Goal: Transaction & Acquisition: Download file/media

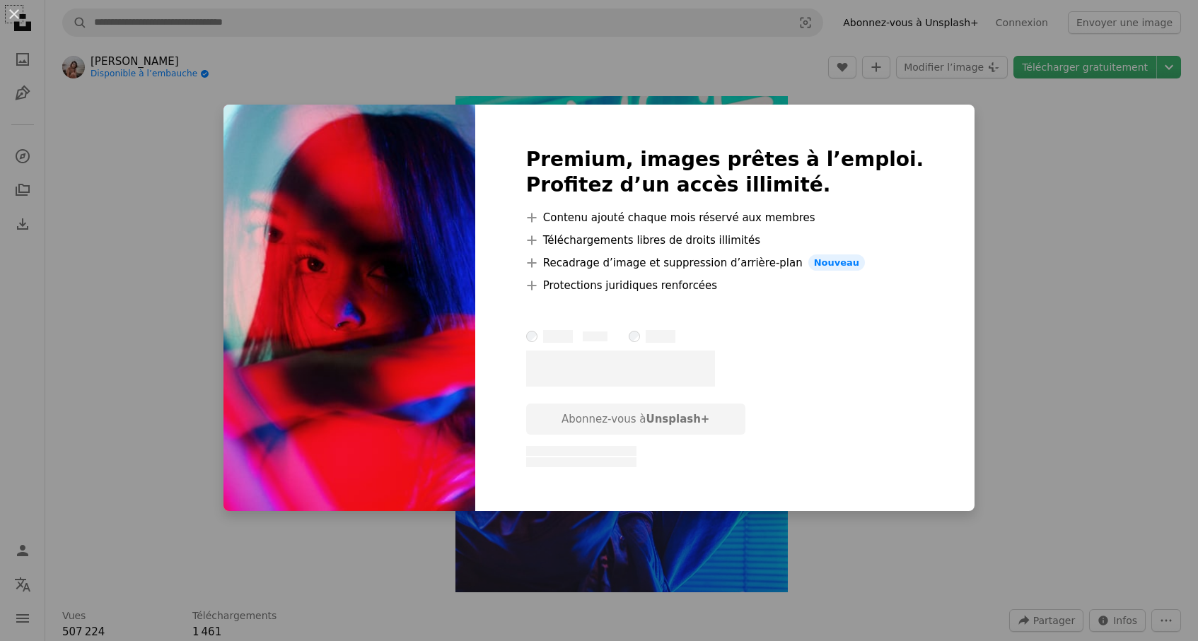
scroll to position [9438, 0]
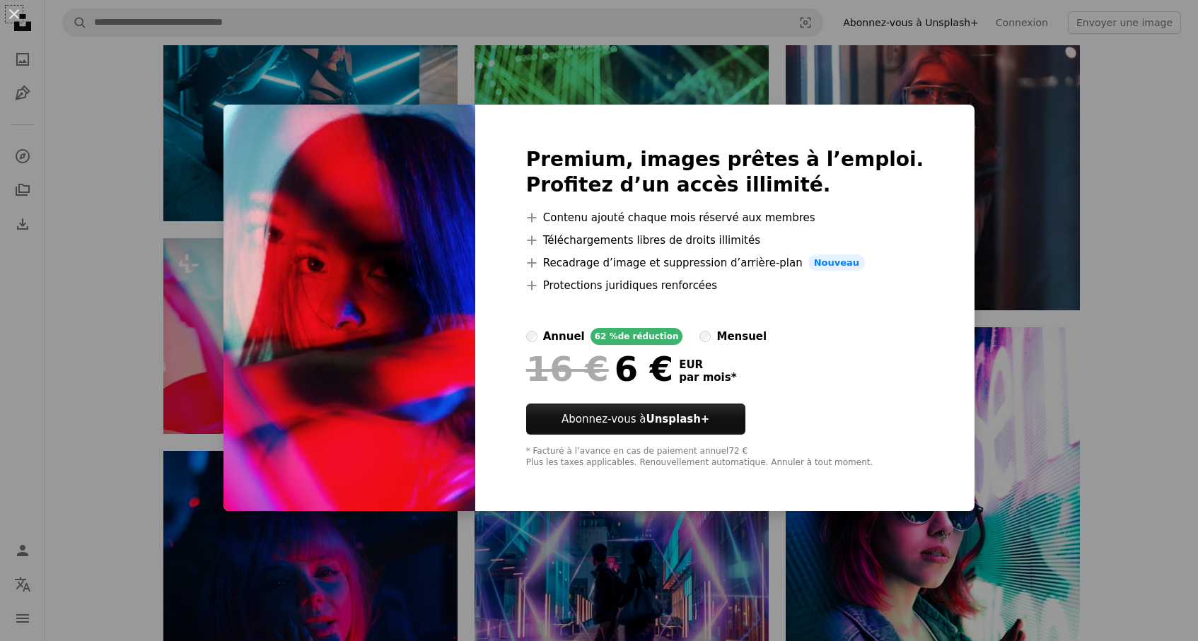
click at [134, 315] on div "An X shape Premium, images prêtes à l’emploi. Profitez d’un accès illimité. A p…" at bounding box center [599, 320] width 1198 height 641
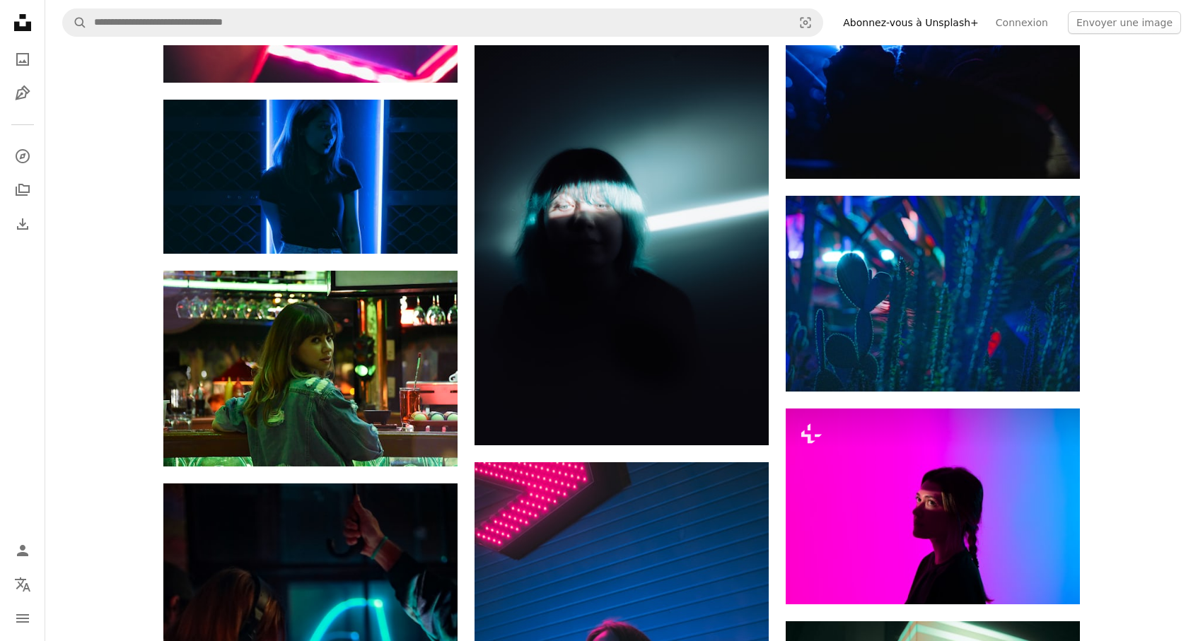
scroll to position [11176, 0]
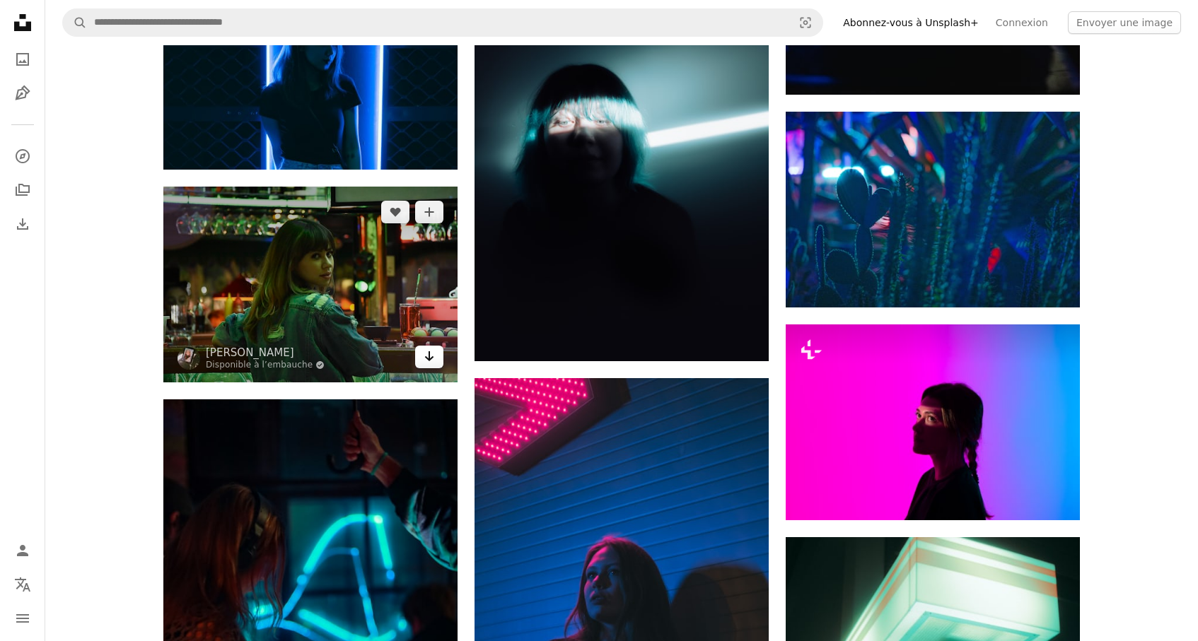
click at [433, 348] on icon "Arrow pointing down" at bounding box center [429, 356] width 11 height 17
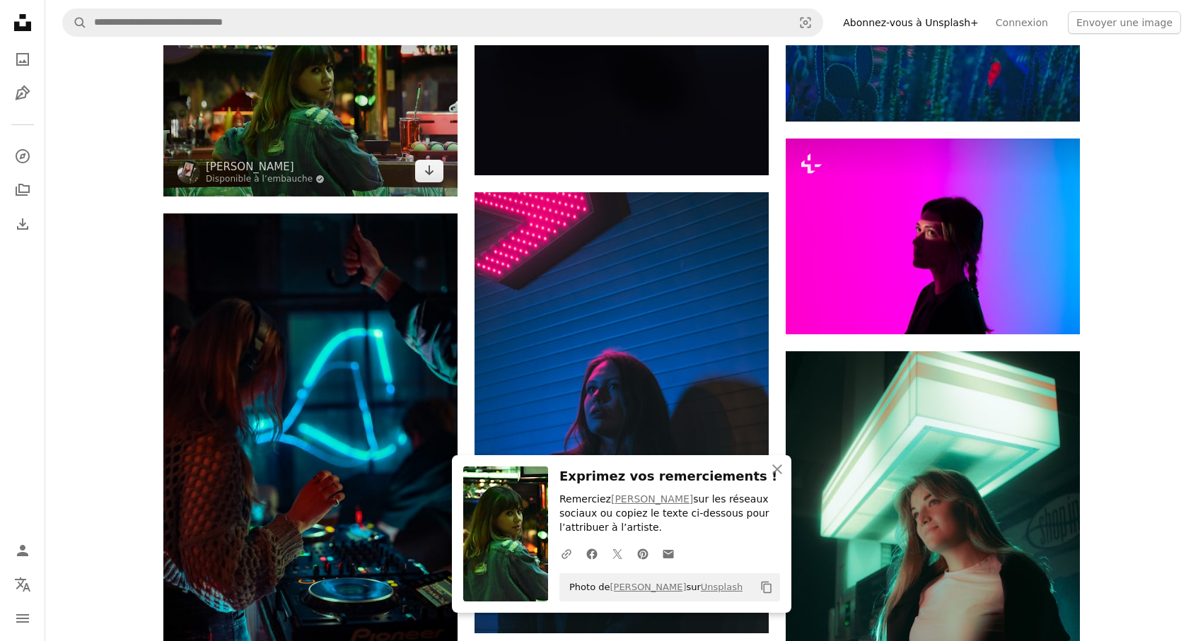
scroll to position [11453, 0]
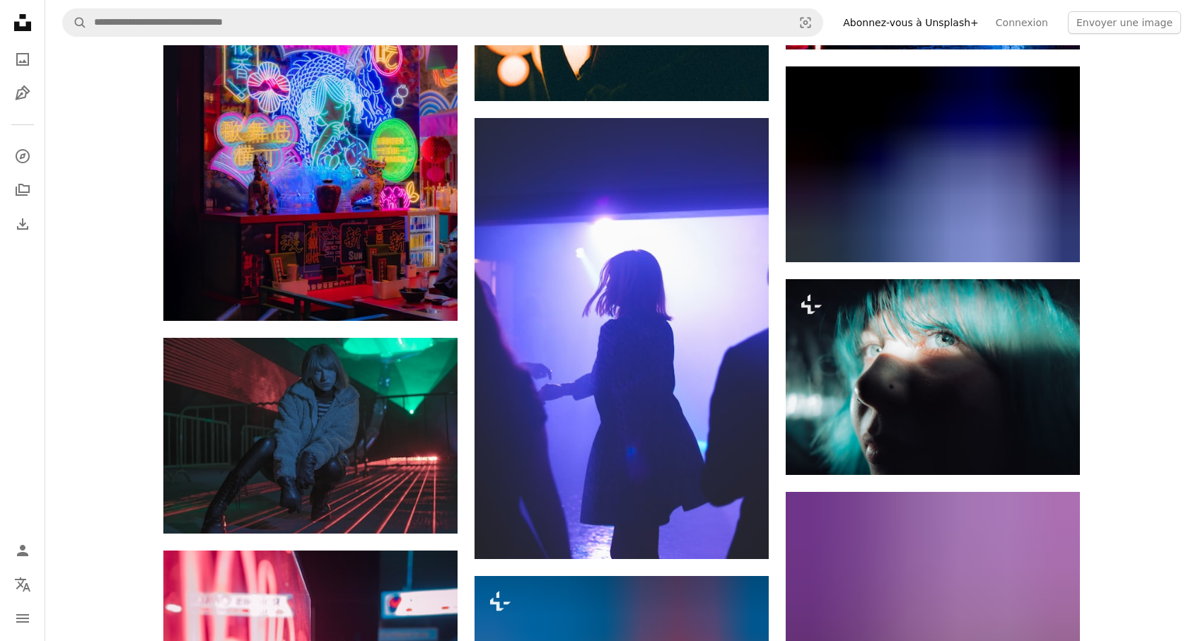
scroll to position [14576, 0]
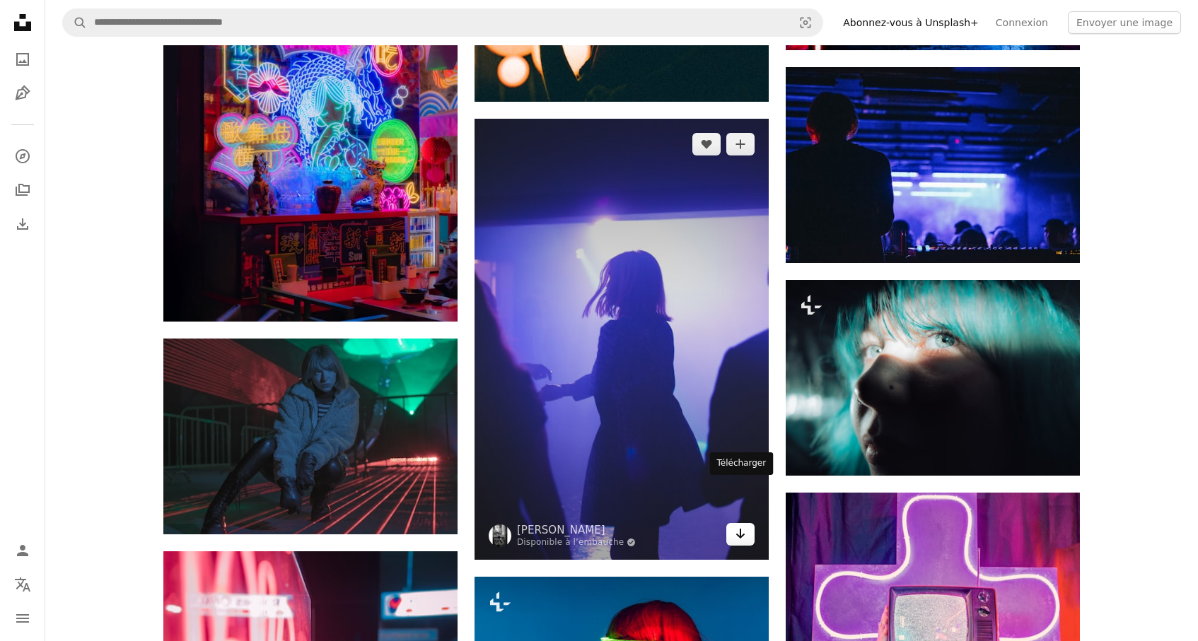
click at [740, 529] on icon "Télécharger" at bounding box center [740, 534] width 9 height 10
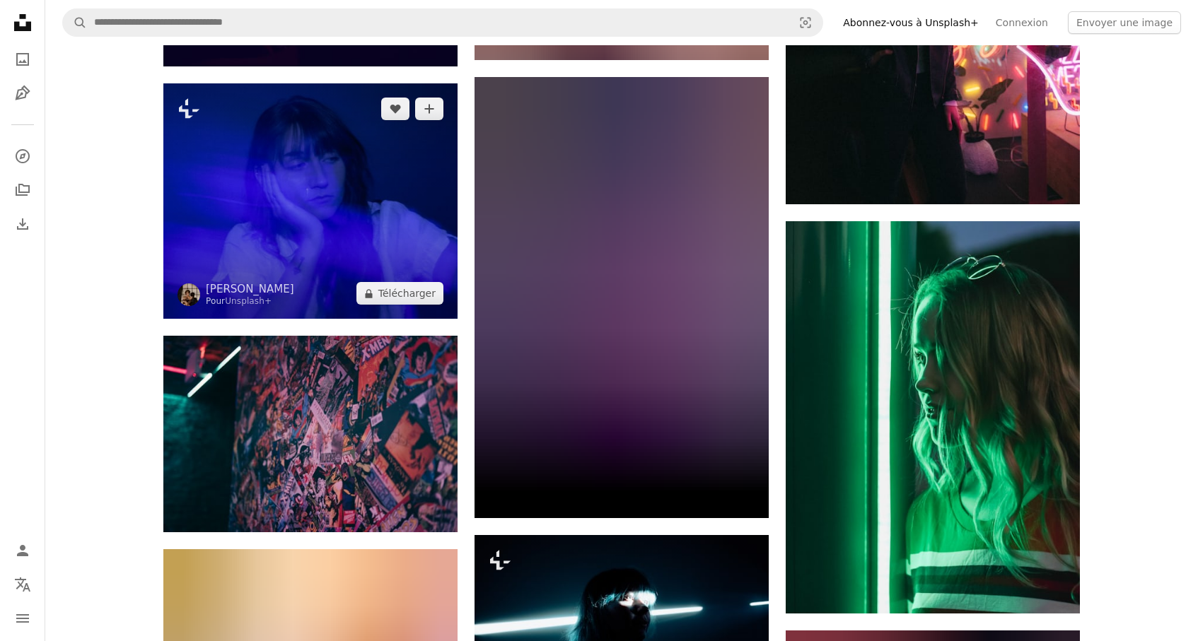
scroll to position [16495, 0]
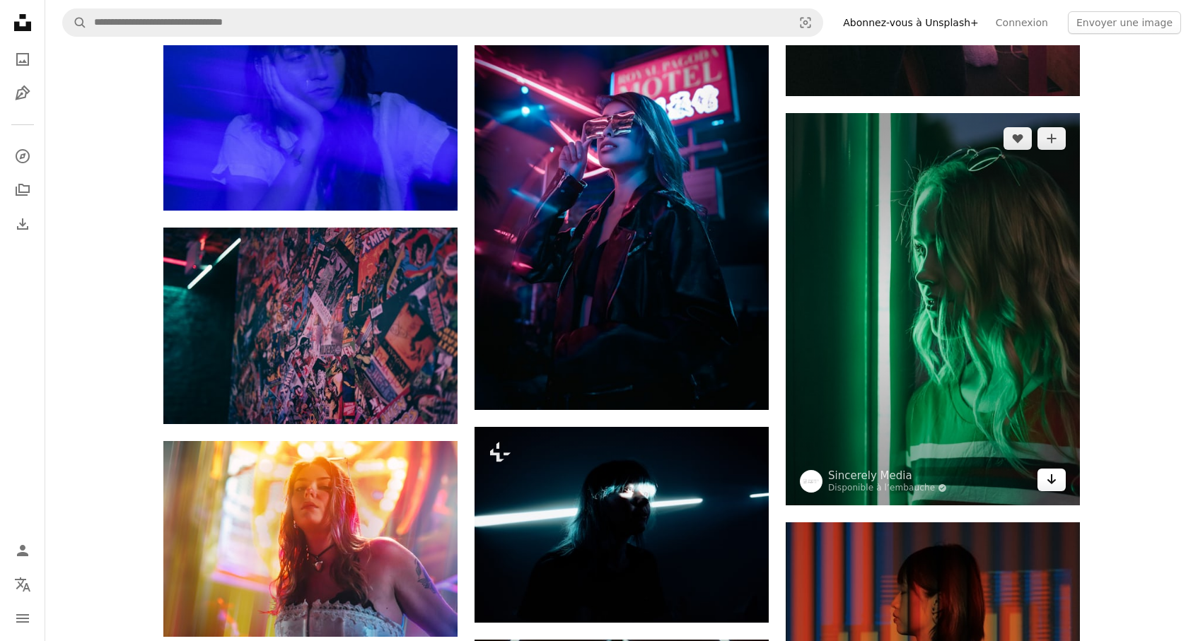
click at [1051, 471] on icon "Arrow pointing down" at bounding box center [1051, 479] width 11 height 17
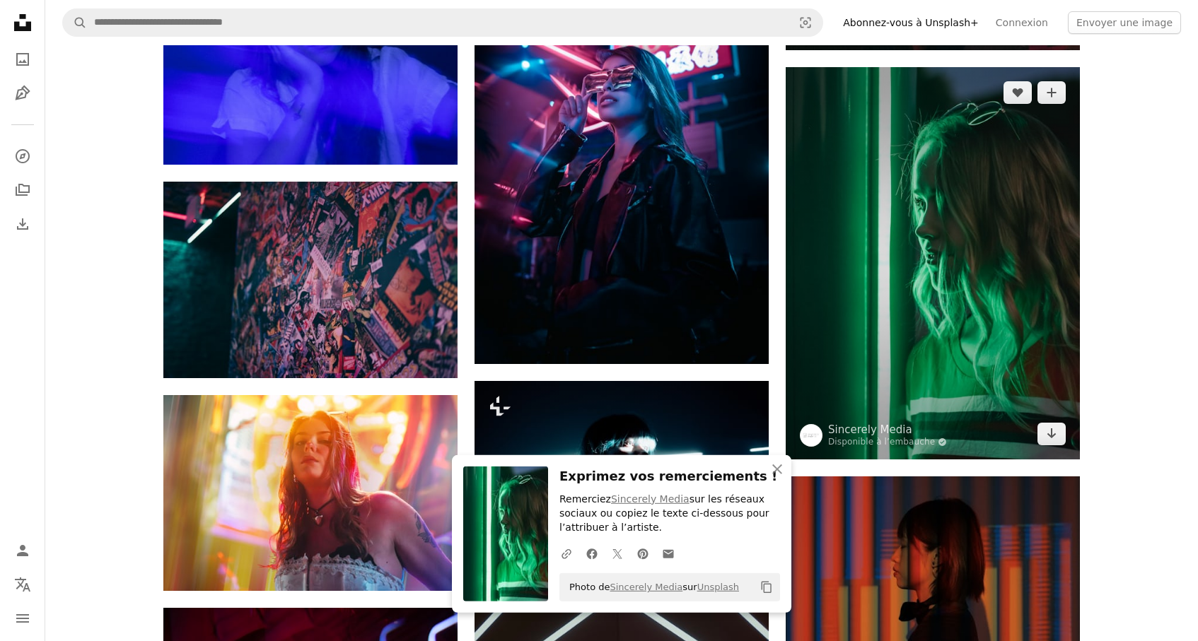
scroll to position [16590, 0]
